Goal: Task Accomplishment & Management: Manage account settings

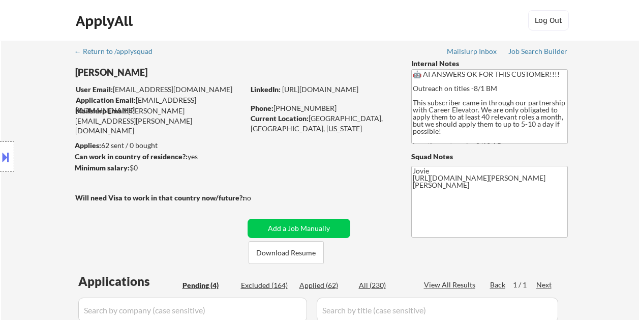
select select ""pending""
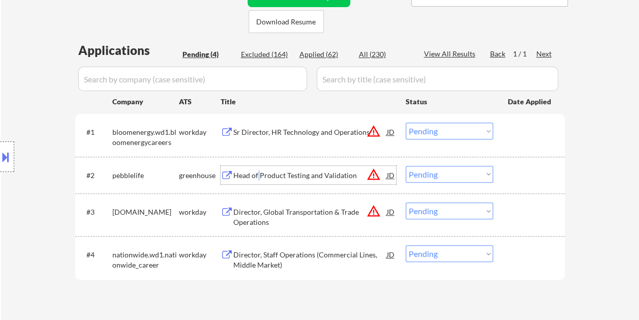
scroll to position [254, 0]
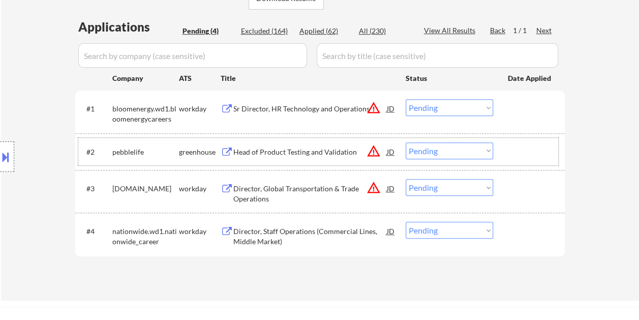
click at [529, 152] on div at bounding box center [529, 151] width 45 height 18
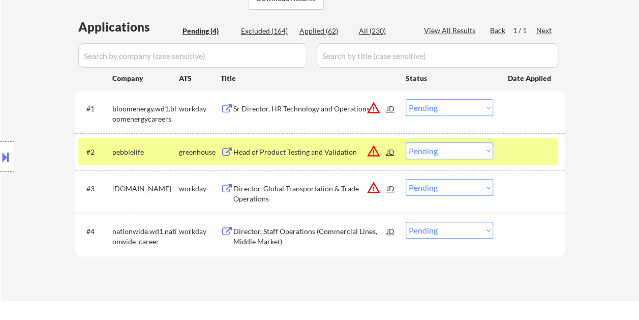
click at [481, 151] on select "Choose an option... Pending Applied Excluded (Questions) Excluded (Expired) Exc…" at bounding box center [448, 150] width 87 height 17
click at [405, 142] on select "Choose an option... Pending Applied Excluded (Questions) Excluded (Expired) Exc…" at bounding box center [448, 150] width 87 height 17
click at [514, 150] on div at bounding box center [529, 151] width 45 height 18
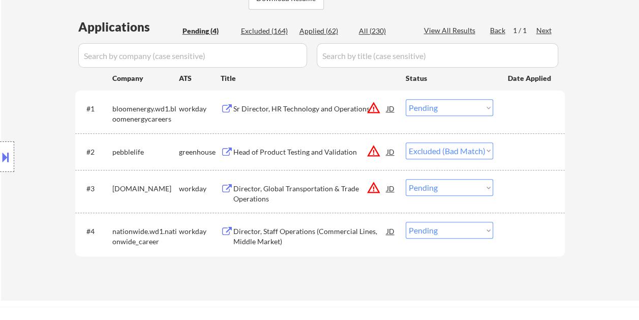
click at [506, 149] on div "#2 pebblelife greenhouse Head of Product Testing and Validation JD warning_ambe…" at bounding box center [318, 151] width 480 height 27
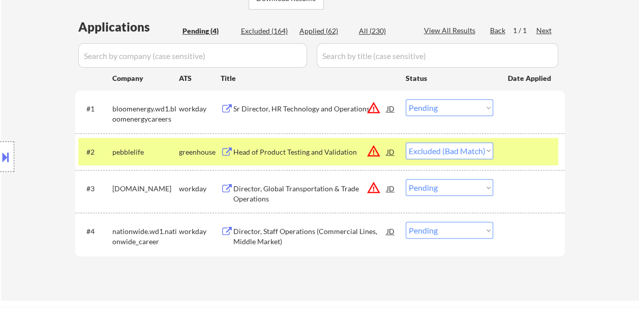
click at [311, 148] on div "Head of Product Testing and Validation" at bounding box center [309, 152] width 153 height 10
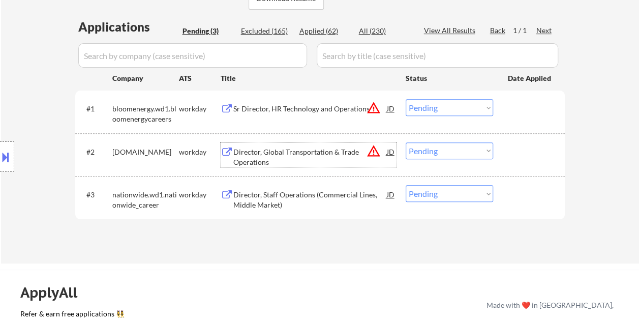
click at [482, 146] on select "Choose an option... Pending Applied Excluded (Questions) Excluded (Expired) Exc…" at bounding box center [448, 150] width 87 height 17
click at [405, 142] on select "Choose an option... Pending Applied Excluded (Questions) Excluded (Expired) Exc…" at bounding box center [448, 150] width 87 height 17
select select ""pending""
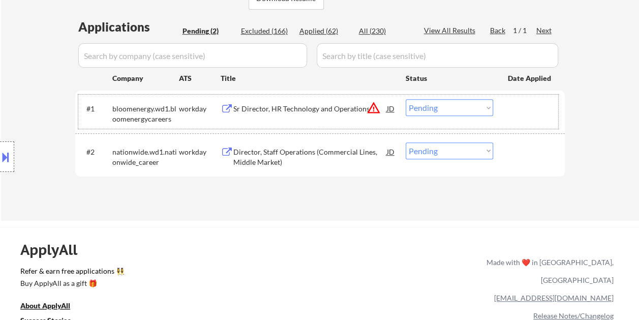
click at [270, 119] on div "#1 bloomenergy.wd1.bloomenergycareers workday Sr Director, HR Technology and Op…" at bounding box center [318, 111] width 480 height 34
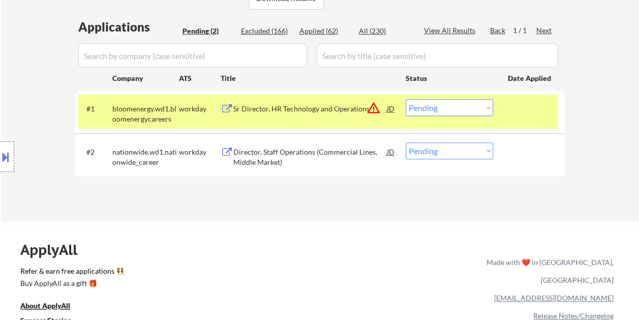
click at [272, 115] on div "Sr Director, HR Technology and Operations" at bounding box center [309, 108] width 153 height 18
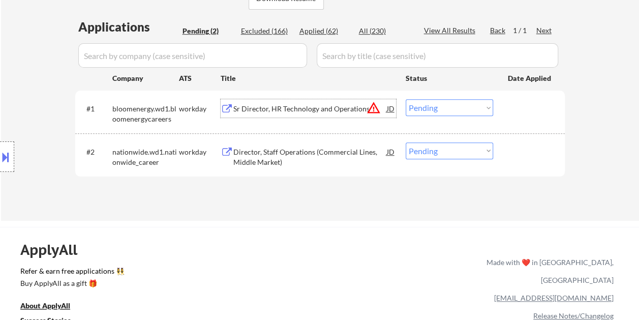
drag, startPoint x: 527, startPoint y: 116, endPoint x: 490, endPoint y: 104, distance: 38.6
click at [526, 116] on div at bounding box center [529, 108] width 45 height 18
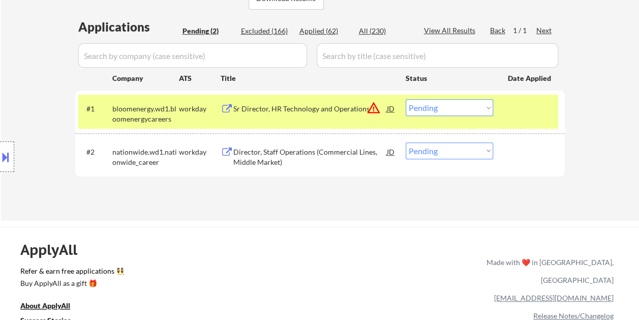
click at [478, 101] on select "Choose an option... Pending Applied Excluded (Questions) Excluded (Expired) Exc…" at bounding box center [448, 107] width 87 height 17
click at [405, 99] on select "Choose an option... Pending Applied Excluded (Questions) Excluded (Expired) Exc…" at bounding box center [448, 107] width 87 height 17
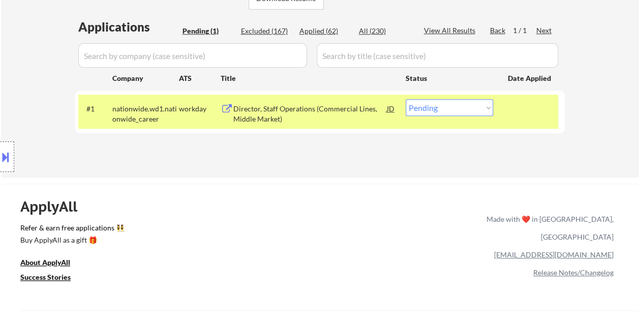
click at [278, 109] on div "Director, Staff Operations (Commercial Lines, Middle Market)" at bounding box center [309, 114] width 153 height 20
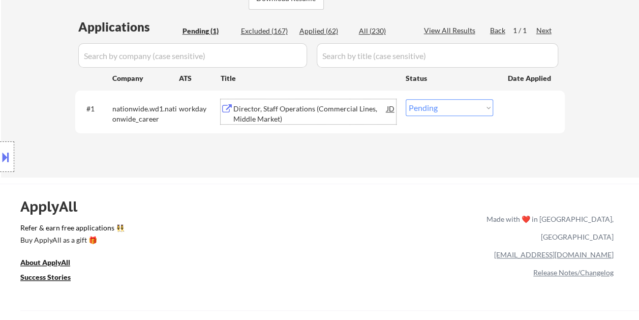
click at [476, 106] on select "Choose an option... Pending Applied Excluded (Questions) Excluded (Expired) Exc…" at bounding box center [448, 107] width 87 height 17
select select ""excluded__bad_match_""
click at [405, 99] on select "Choose an option... Pending Applied Excluded (Questions) Excluded (Expired) Exc…" at bounding box center [448, 107] width 87 height 17
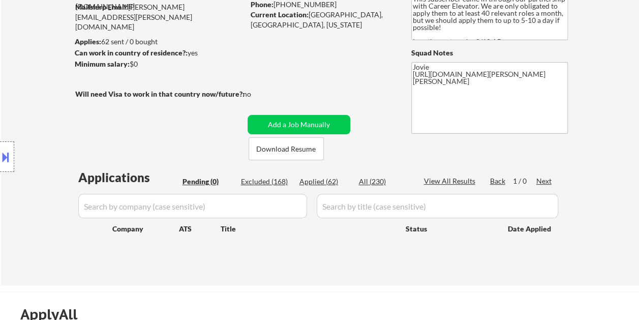
scroll to position [102, 0]
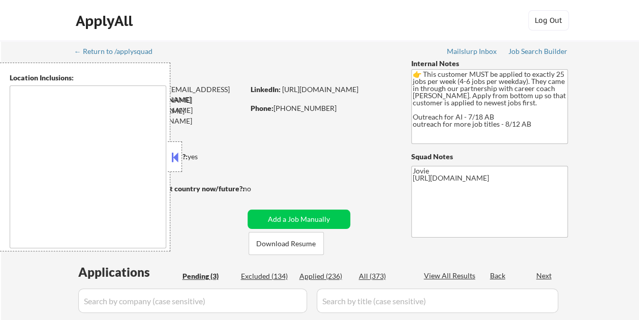
type textarea "[GEOGRAPHIC_DATA], [GEOGRAPHIC_DATA] [GEOGRAPHIC_DATA], [GEOGRAPHIC_DATA] [GEOG…"
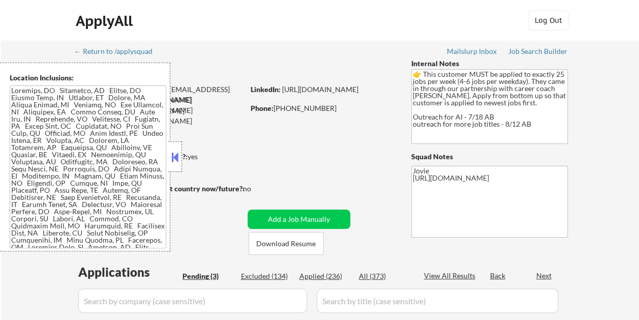
select select ""pending""
click at [177, 151] on button at bounding box center [174, 156] width 11 height 15
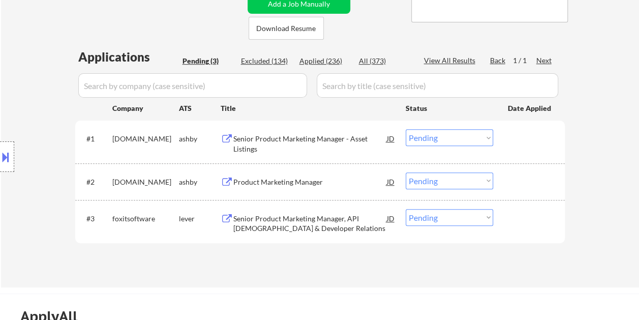
scroll to position [254, 0]
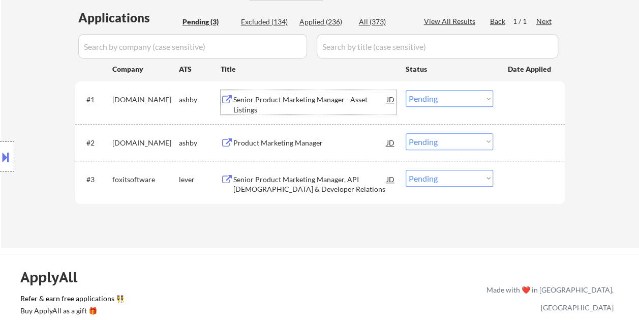
click at [275, 98] on div "Senior Product Marketing Manager - Asset Listings" at bounding box center [309, 104] width 153 height 20
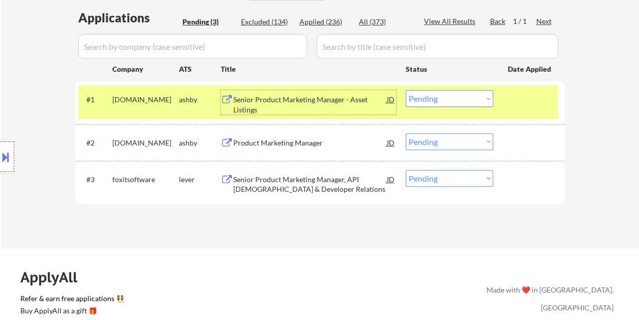
scroll to position [203, 0]
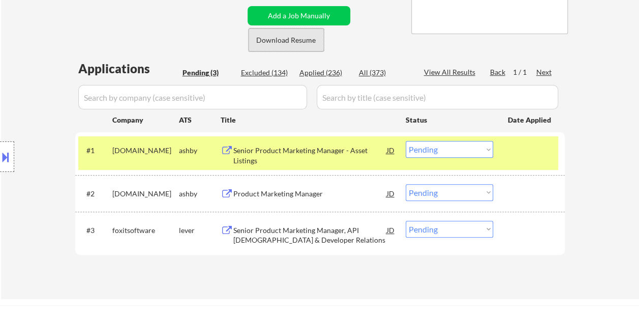
click at [276, 40] on button "Download Resume" at bounding box center [285, 39] width 75 height 23
click at [7, 153] on button at bounding box center [5, 156] width 11 height 17
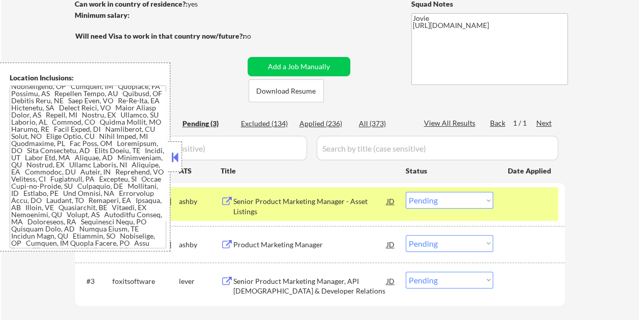
scroll to position [254, 0]
click at [174, 156] on button at bounding box center [174, 156] width 11 height 15
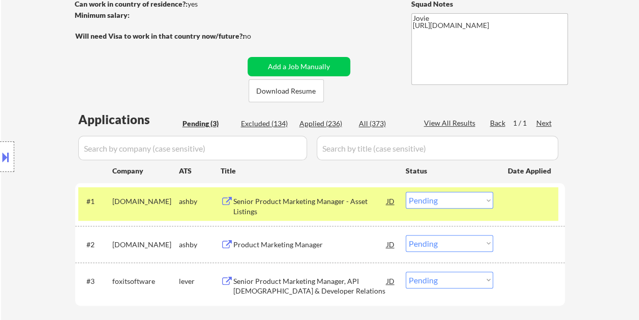
click at [478, 202] on select "Choose an option... Pending Applied Excluded (Questions) Excluded (Expired) Exc…" at bounding box center [448, 199] width 87 height 17
click at [405, 191] on select "Choose an option... Pending Applied Excluded (Questions) Excluded (Expired) Exc…" at bounding box center [448, 199] width 87 height 17
select select ""pending""
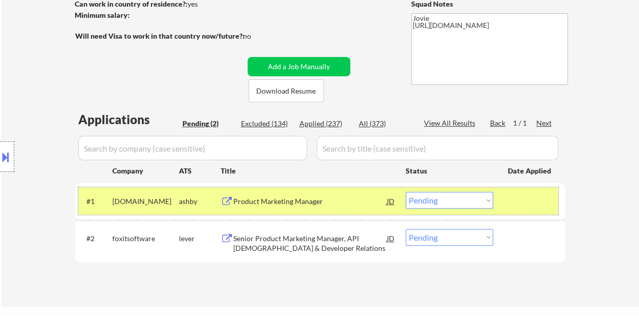
click at [343, 189] on div "#1 [DOMAIN_NAME] [PERSON_NAME] Product Marketing Manager JD Choose an option...…" at bounding box center [318, 200] width 480 height 27
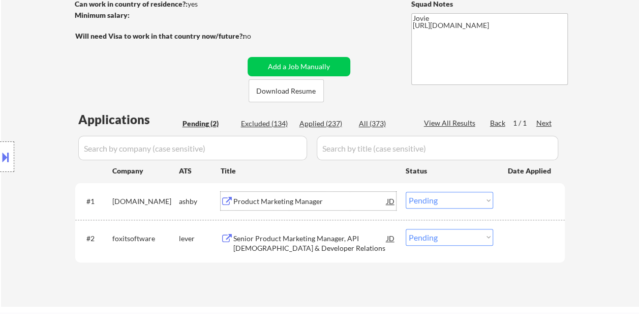
click at [272, 194] on div "Product Marketing Manager" at bounding box center [309, 200] width 153 height 18
